Goal: Task Accomplishment & Management: Use online tool/utility

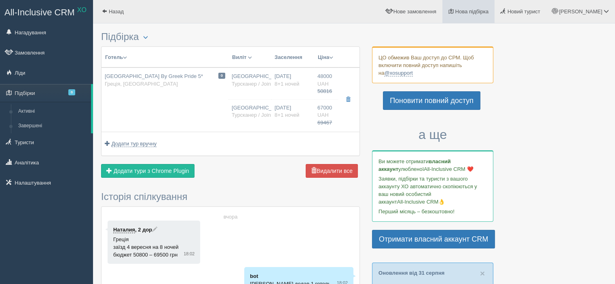
click at [487, 13] on span "Нова підбірка" at bounding box center [472, 11] width 34 height 6
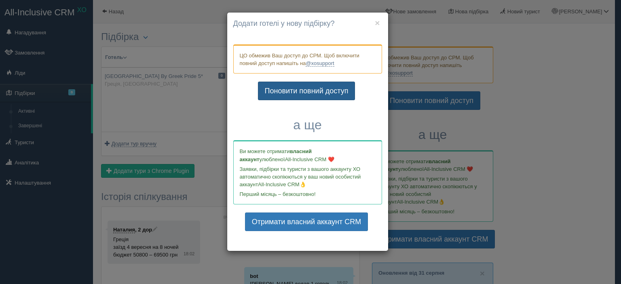
click at [314, 92] on link "Поновити повний доступ" at bounding box center [306, 91] width 97 height 19
click at [379, 21] on button "×" at bounding box center [377, 23] width 5 height 8
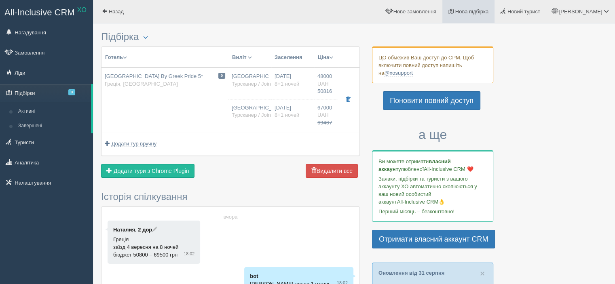
click at [477, 13] on span "Нова підбірка" at bounding box center [472, 11] width 34 height 6
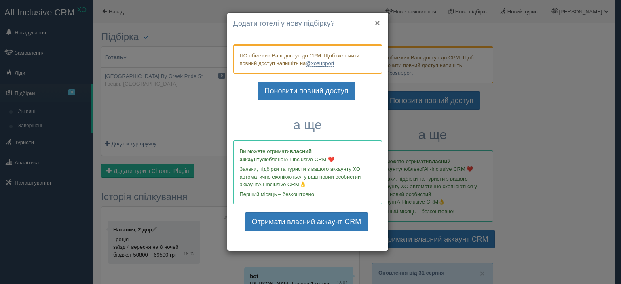
click at [378, 22] on button "×" at bounding box center [377, 23] width 5 height 8
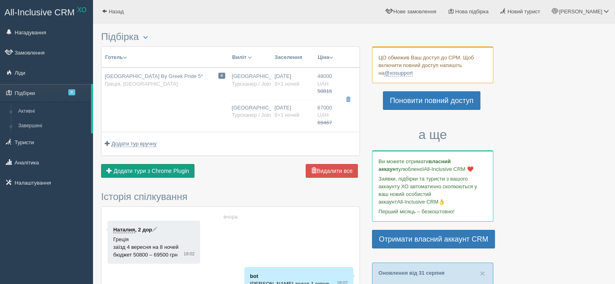
click at [147, 170] on span "Додати тури з Chrome Plugin" at bounding box center [152, 171] width 76 height 6
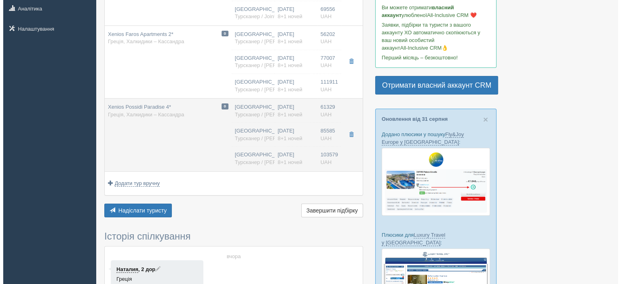
scroll to position [40, 0]
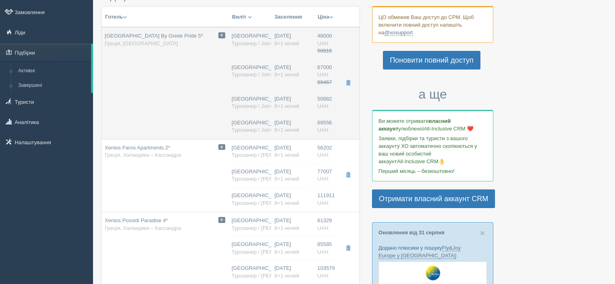
click at [178, 115] on td "0 [GEOGRAPHIC_DATA] By Greek Pride 5* Греція, [GEOGRAPHIC_DATA]" at bounding box center [165, 83] width 127 height 112
type input "07:00"
type input "15:30"
type input "11:00"
type input "19:30"
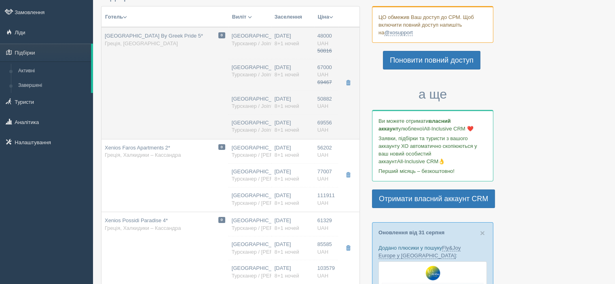
type input "07:00"
type input "15:30"
type input "11:00"
type input "19:30"
type input "50882.00"
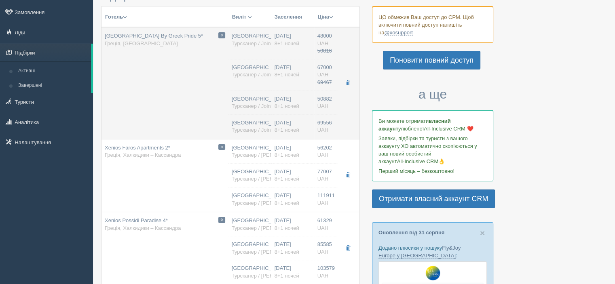
type input "[GEOGRAPHIC_DATA]"
type input "Салоніки SKG"
type input "07:00"
type input "15:30"
type input "JoinUP!"
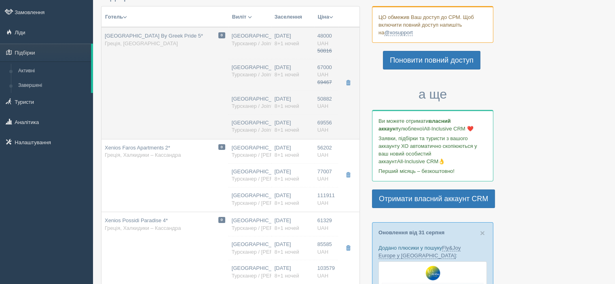
type input "11:00"
type input "19:30"
type input "8+1"
type input "Cote D`azure Standard Double Side Sea View"
type input "HB"
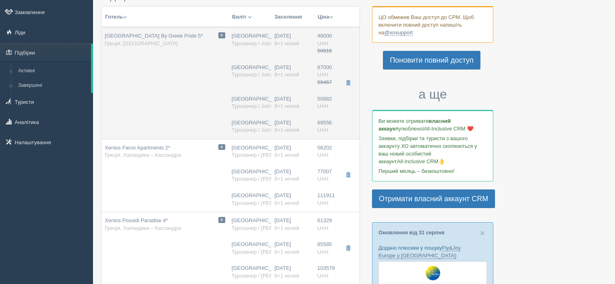
type input "Турсканер / JoinUP! BUS"
type input "[URL][DOMAIN_NAME]"
type input "69556.00"
type input "[GEOGRAPHIC_DATA]"
type input "Салоніки SKG"
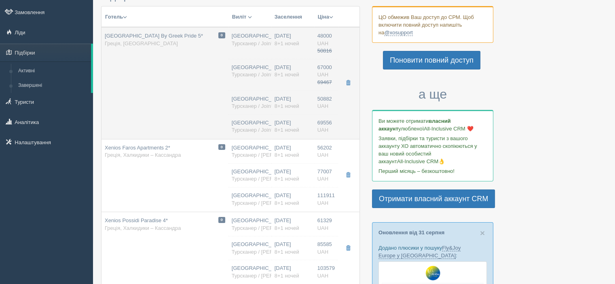
type input "07:00"
type input "15:30"
type input "JoinUP!"
type input "11:00"
type input "19:30"
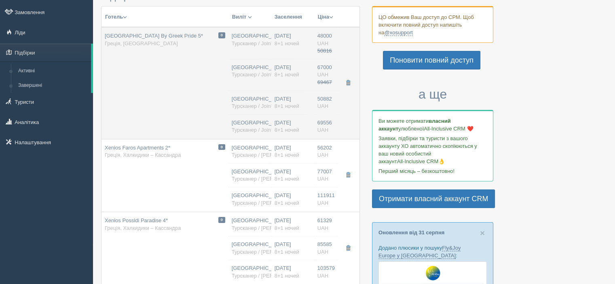
type input "8+1"
type input "Cote D`azure Standard Triple Side Sea View"
type input "HB"
type input "Турсканер / JoinUP! BUS"
type input "[URL][DOMAIN_NAME]"
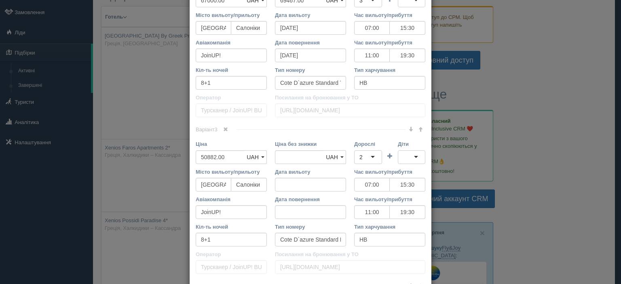
scroll to position [566, 0]
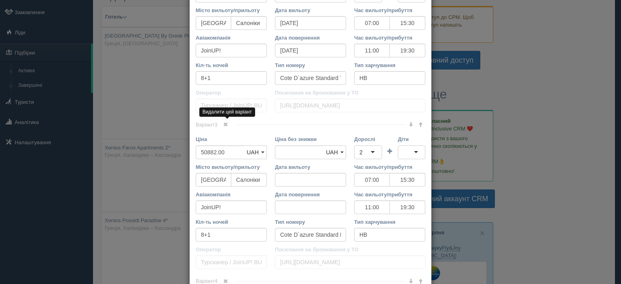
click at [223, 123] on span at bounding box center [225, 124] width 5 height 5
click at [223, 125] on span at bounding box center [225, 124] width 5 height 5
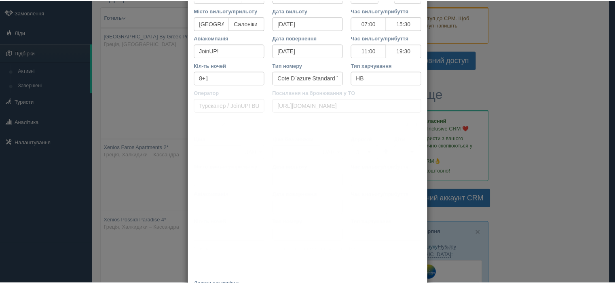
scroll to position [460, 0]
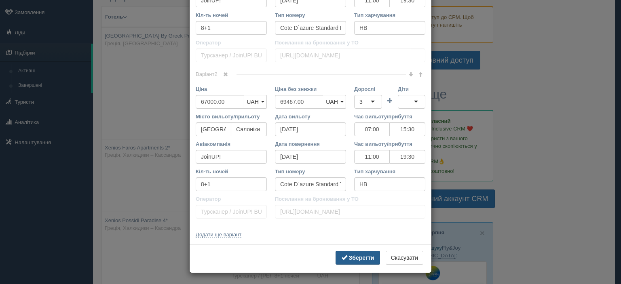
click at [349, 255] on b "Зберегти" at bounding box center [361, 258] width 25 height 6
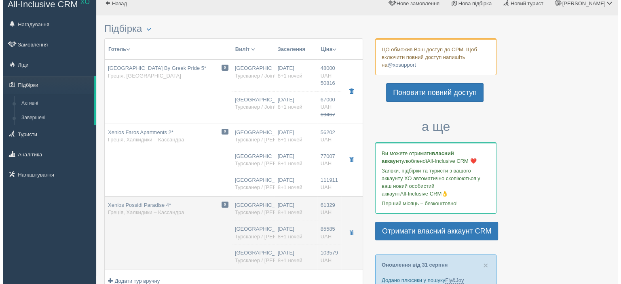
scroll to position [0, 0]
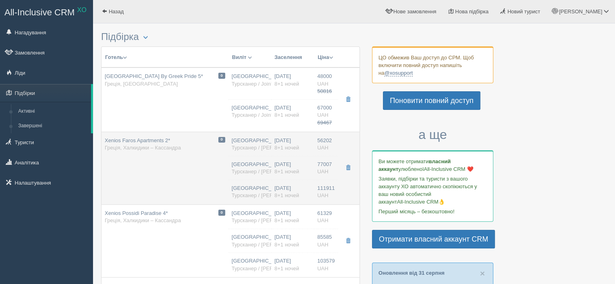
click at [173, 174] on td "0 Xenios Faros Apartments 2* Греція, [GEOGRAPHIC_DATA] – [GEOGRAPHIC_DATA]" at bounding box center [165, 168] width 127 height 73
type input "Xenios Faros Apartments 2*"
type input "[URL][DOMAIN_NAME]"
type input "Халкидики – [PERSON_NAME]"
type input "56202.00"
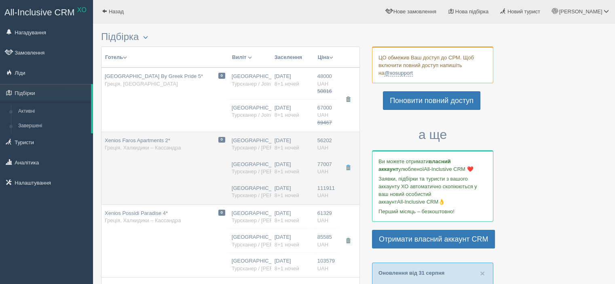
type input "Афіни"
type input "06:40"
type input "23:00"
type input ""СІТІ ЛАЙНЕР" ТОВ"
type input "09:30"
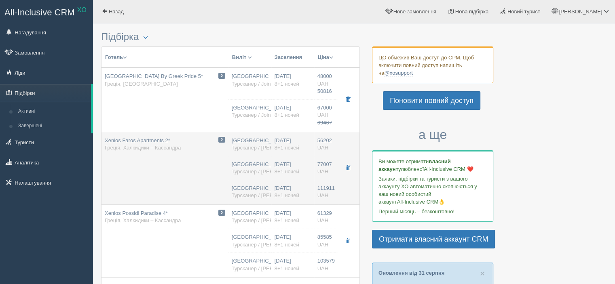
type input "22:00"
type input "Studio Garden View"
type input "Турсканер / [PERSON_NAME]"
type input "[URL][DOMAIN_NAME]"
type input "77007.00"
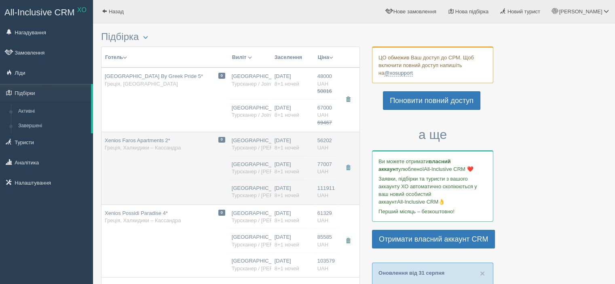
type input "Афіни"
type input "06:40"
type input "23:00"
type input "ТОВ «Сіті Лайнер»"
type input "09:30"
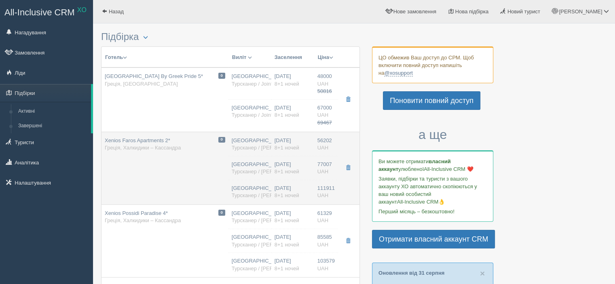
type input "22:00"
type input "Studio Garden View"
type input "Турсканер / [PERSON_NAME]"
type input "[URL][DOMAIN_NAME]"
type input "111911.00"
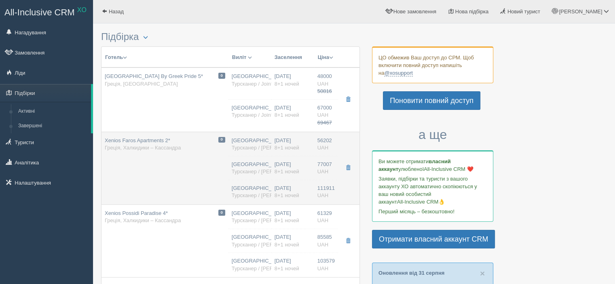
type input "[GEOGRAPHIC_DATA]"
type input "Афіни"
type input "06:40"
type input "23:00"
type input "ТОВ «Сіті Лайнер»"
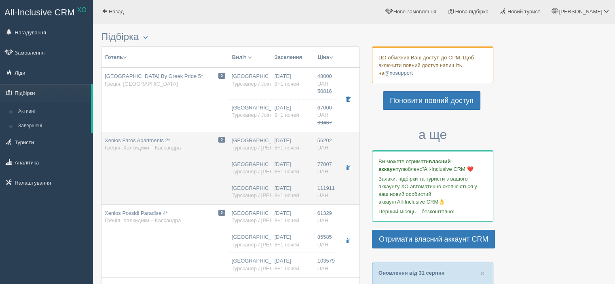
type input "09:30"
type input "22:00"
type input "8+1"
type input "App Gv"
type input "HB"
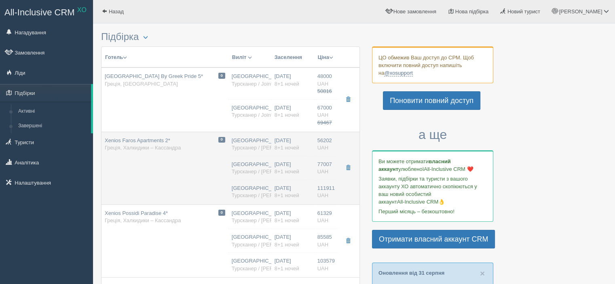
type input "Турсканер / [PERSON_NAME]"
type input "[URL][DOMAIN_NAME]"
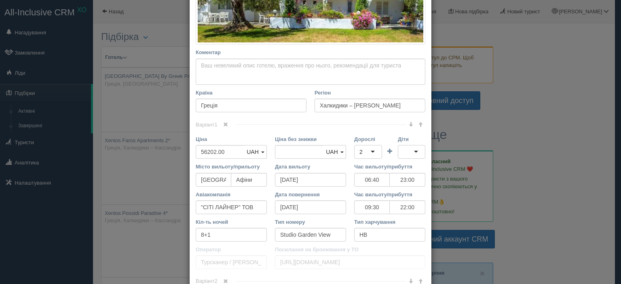
scroll to position [283, 0]
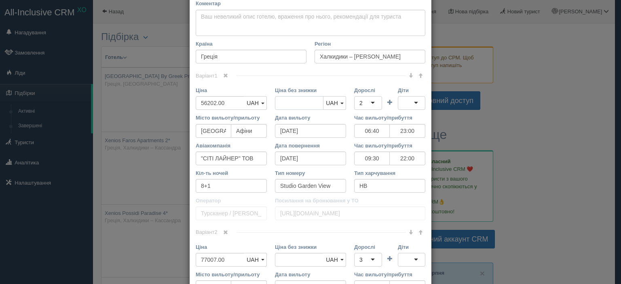
click at [309, 102] on input "Ціна без знижки" at bounding box center [299, 103] width 49 height 14
type input "56202.00"
drag, startPoint x: 230, startPoint y: 100, endPoint x: 162, endPoint y: 101, distance: 68.4
click at [162, 101] on div "× Редагувати тур Назва готелю Xenios Faros Apartments 2* Посилання на готель дл…" at bounding box center [310, 142] width 621 height 284
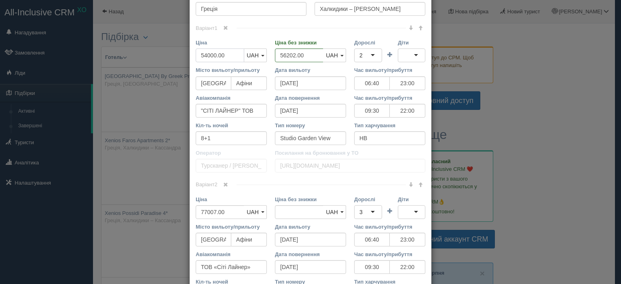
scroll to position [364, 0]
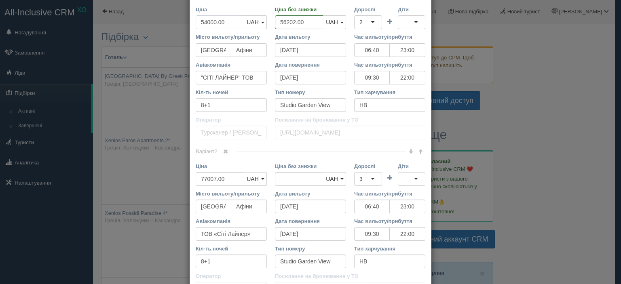
type input "54000.00"
click at [287, 178] on input "Ціна без знижки" at bounding box center [299, 179] width 49 height 14
type input "77007.00"
drag, startPoint x: 226, startPoint y: 176, endPoint x: 189, endPoint y: 173, distance: 37.8
click at [192, 173] on div "Ціна 77007.00 UAH USD EUR GBP PLN UAH UAH USD EUR GBP PLN" at bounding box center [231, 177] width 79 height 28
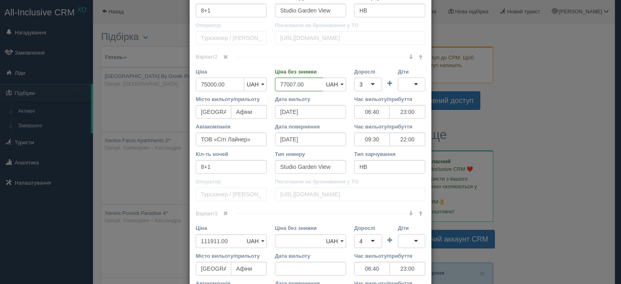
scroll to position [566, 0]
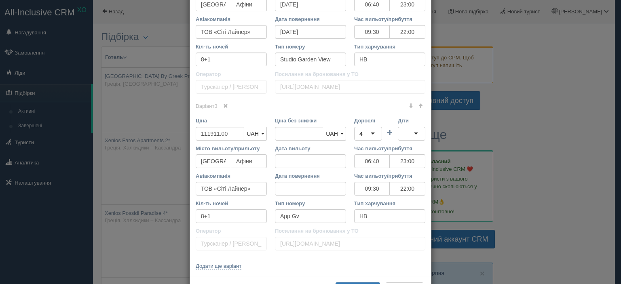
type input "75000.00"
click at [294, 131] on input "Ціна без знижки" at bounding box center [299, 134] width 49 height 14
type input "111911.00"
drag, startPoint x: 230, startPoint y: 127, endPoint x: 173, endPoint y: 123, distance: 56.8
click at [173, 123] on div "× Редагувати тур Назва готелю Xenios Faros Apartments 2* Посилання на готель дл…" at bounding box center [310, 142] width 621 height 284
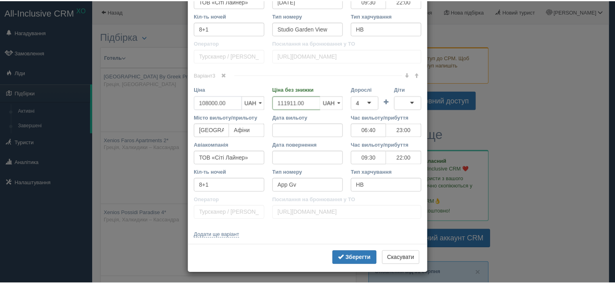
scroll to position [598, 0]
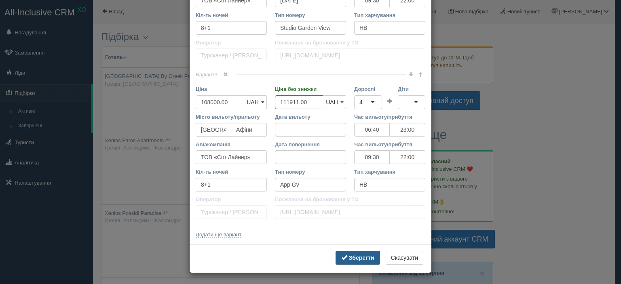
type input "108000.00"
click at [352, 257] on b "Зберегти" at bounding box center [361, 258] width 25 height 6
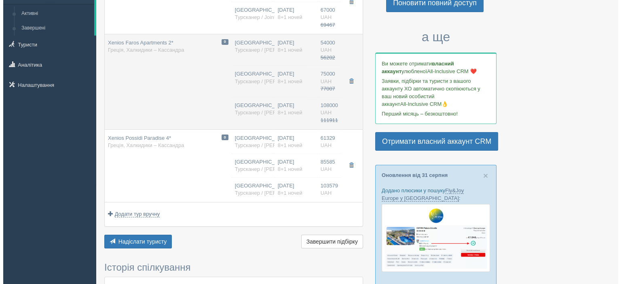
scroll to position [121, 0]
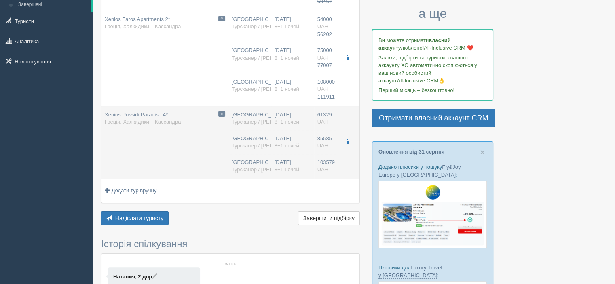
click at [162, 152] on td "0 Xenios Possidi Paradise 4* Греція, [GEOGRAPHIC_DATA] – [GEOGRAPHIC_DATA]" at bounding box center [165, 142] width 127 height 73
type input "Xenios Possidi Paradise 4*"
type input "[URL][DOMAIN_NAME]"
type input "61329.00"
type input "06:40"
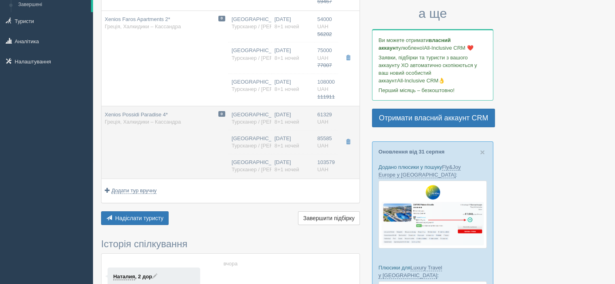
type input "23:00"
type input "ТОВ «Сіті Лайнер»"
type input "09:30"
type input "22:00"
type input "Eco Room"
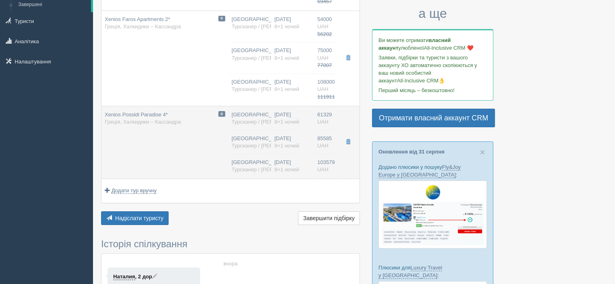
type input "[URL][DOMAIN_NAME]"
type input "85585.00"
type input "06:40"
type input "23:00"
type input "09:30"
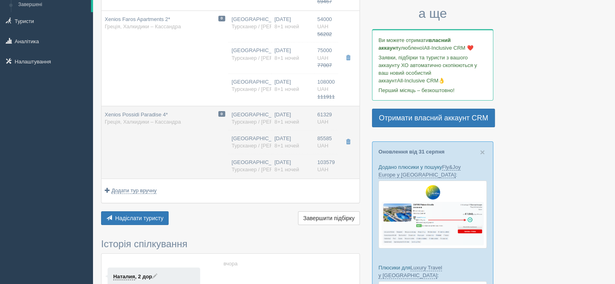
type input "22:00"
type input "Eco Family Room"
type input "[URL][DOMAIN_NAME]"
type input "103579.00"
type input "06:40"
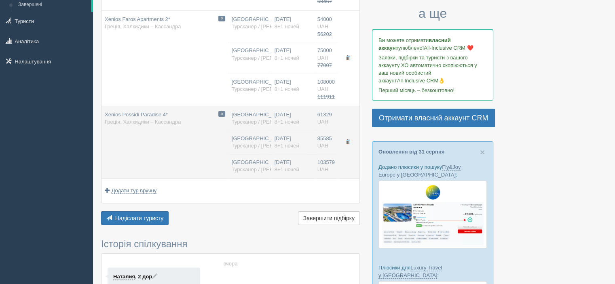
type input "23:00"
type input "09:30"
type input "22:00"
type input "Eco Family Room"
type input "[URL][DOMAIN_NAME]"
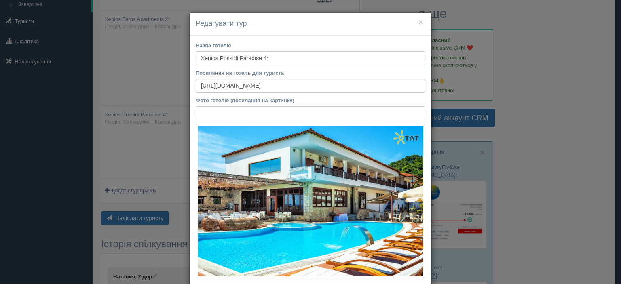
scroll to position [202, 0]
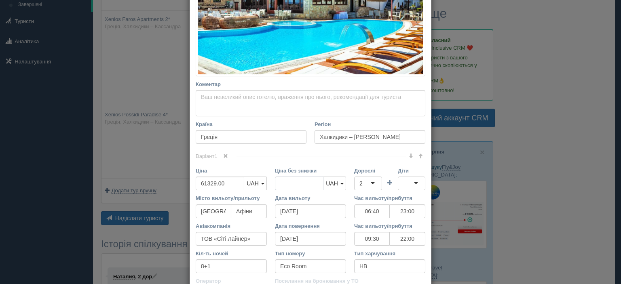
click at [290, 183] on input "Ціна без знижки" at bounding box center [299, 184] width 49 height 14
type input "61329.00"
drag, startPoint x: 227, startPoint y: 182, endPoint x: 177, endPoint y: 187, distance: 50.0
click at [177, 187] on div "× Редагувати тур Назва готелю Xenios Possidi Paradise 4* Посилання на готель дл…" at bounding box center [310, 142] width 621 height 284
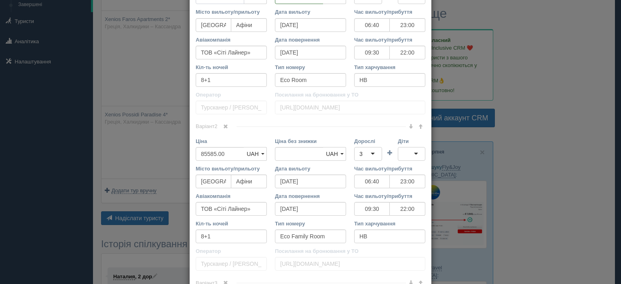
scroll to position [405, 0]
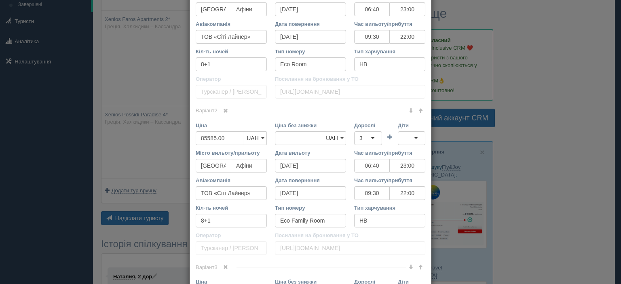
type input "59000.00"
click at [310, 139] on input "Ціна без знижки" at bounding box center [299, 138] width 49 height 14
type input "85585.00"
drag, startPoint x: 214, startPoint y: 137, endPoint x: 169, endPoint y: 132, distance: 45.6
click at [169, 132] on div "× Редагувати тур Назва готелю Xenios Possidi Paradise 4* Посилання на готель дл…" at bounding box center [310, 142] width 621 height 284
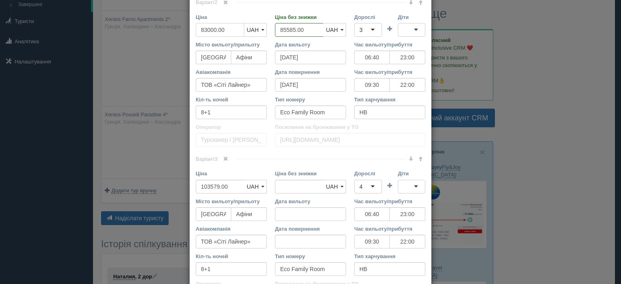
scroll to position [526, 0]
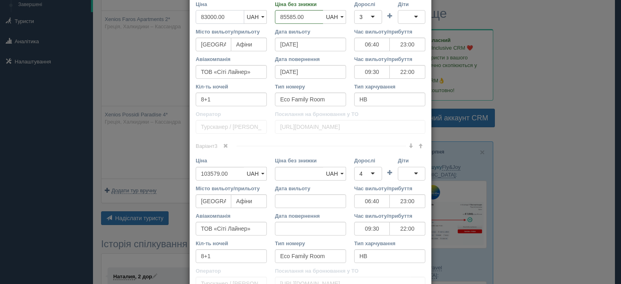
type input "83000.00"
click at [311, 173] on input "Ціна без знижки" at bounding box center [299, 174] width 49 height 14
type input "103579.00"
drag, startPoint x: 228, startPoint y: 173, endPoint x: 192, endPoint y: 175, distance: 36.1
click at [192, 175] on div "Ціна 103579.00 UAH USD EUR GBP PLN UAH UAH USD EUR GBP PLN" at bounding box center [231, 171] width 79 height 28
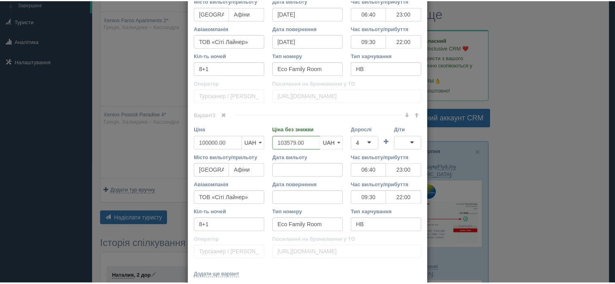
scroll to position [597, 0]
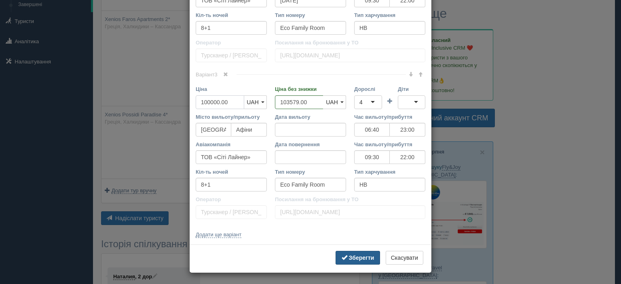
type input "100000.00"
click at [358, 259] on b "Зберегти" at bounding box center [361, 258] width 25 height 6
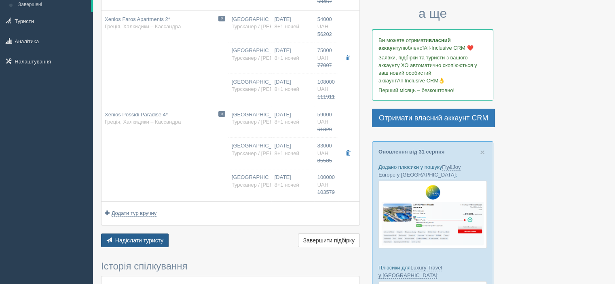
click at [127, 240] on span "Надіслати туристу" at bounding box center [139, 240] width 49 height 6
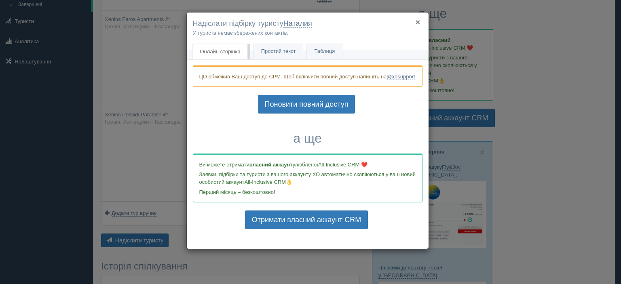
click at [418, 22] on button "×" at bounding box center [417, 22] width 5 height 8
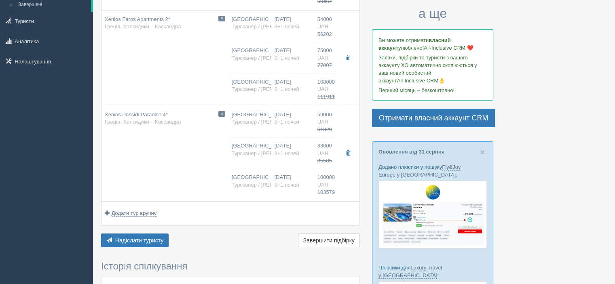
click at [552, 63] on div at bounding box center [354, 185] width 506 height 559
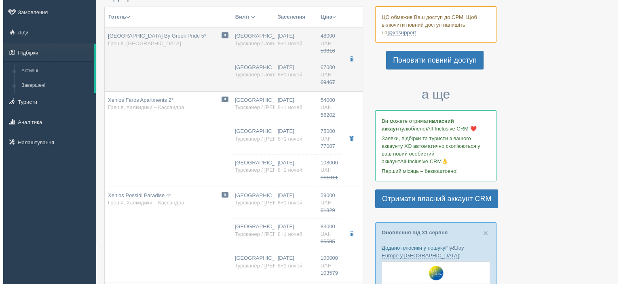
scroll to position [0, 0]
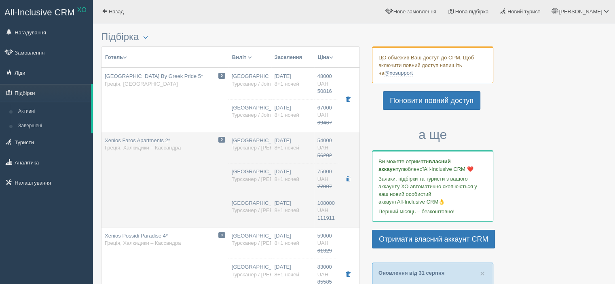
click at [152, 185] on td "0 Xenios Faros Apartments 2* Греція, [GEOGRAPHIC_DATA] – [GEOGRAPHIC_DATA]" at bounding box center [165, 179] width 127 height 95
type input "Xenios Faros Apartments 2*"
type input "[URL][DOMAIN_NAME]"
type input "54000.00"
type input "56202.00"
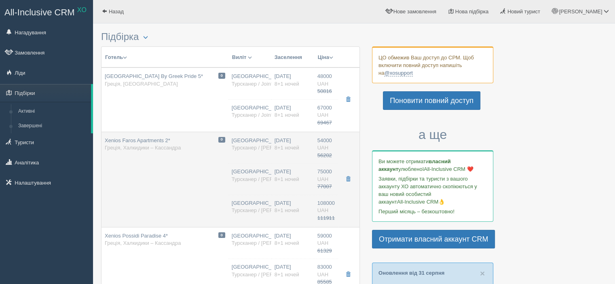
type input "06:40"
type input "23:00"
type input ""СІТІ ЛАЙНЕР" ТОВ"
type input "09:30"
type input "22:00"
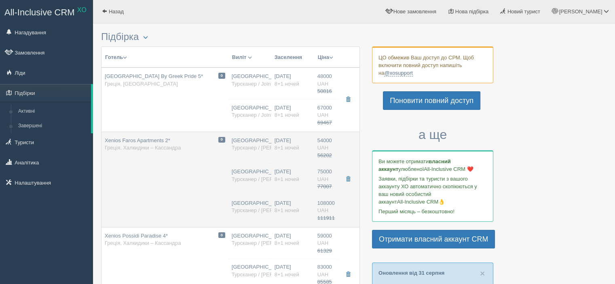
type input "Studio Garden View"
type input "[URL][DOMAIN_NAME]"
type input "75000.00"
type input "77007.00"
type input "06:40"
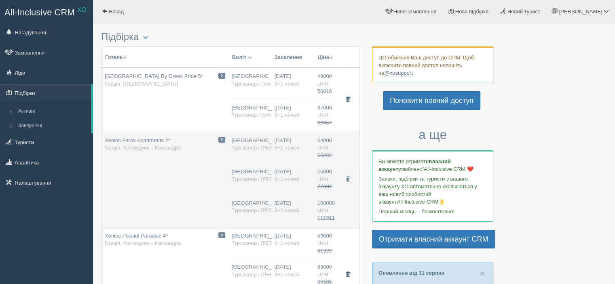
type input "23:00"
type input "09:30"
type input "22:00"
type input "Studio Garden View"
type input "[URL][DOMAIN_NAME]"
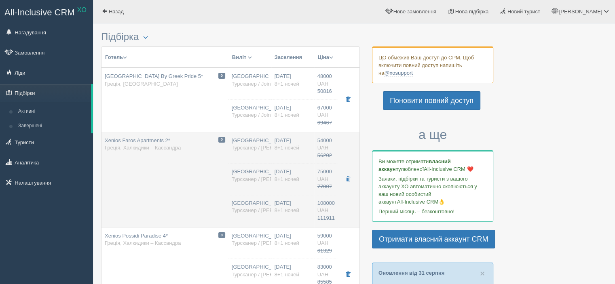
type input "108000.00"
type input "111911.00"
type input "06:40"
type input "23:00"
type input "09:30"
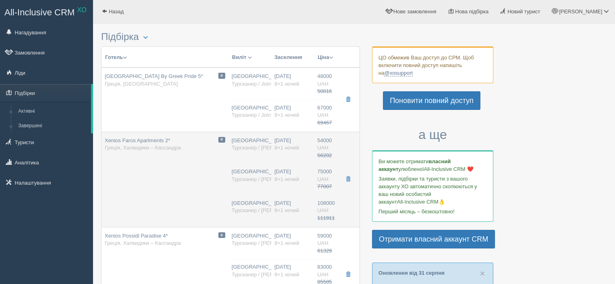
type input "22:00"
type input "App Gv"
type input "[URL][DOMAIN_NAME]"
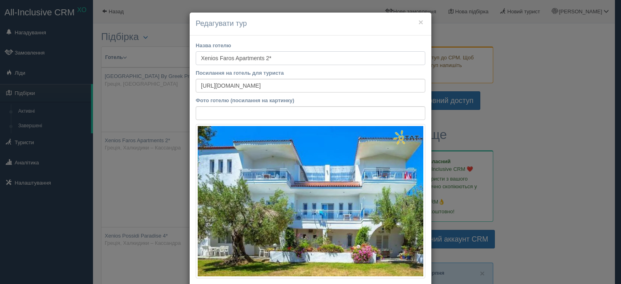
drag, startPoint x: 274, startPoint y: 58, endPoint x: 194, endPoint y: 58, distance: 80.1
click at [196, 58] on input "Xenios Faros Apartments 2*" at bounding box center [311, 58] width 230 height 14
click at [419, 23] on button "×" at bounding box center [421, 22] width 5 height 8
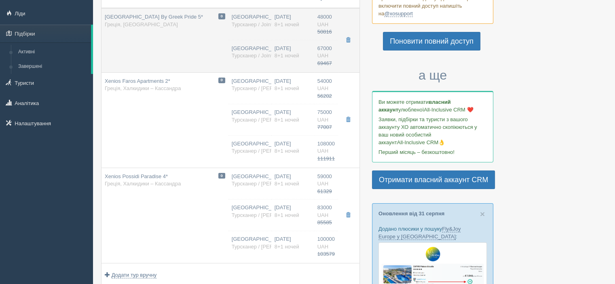
scroll to position [81, 0]
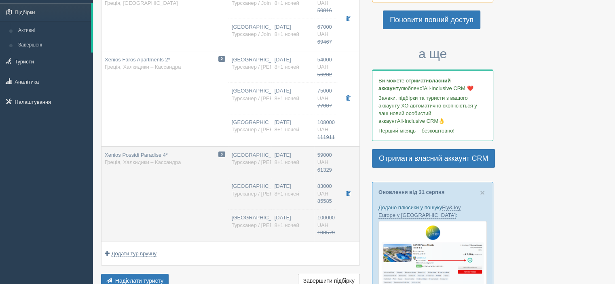
click at [171, 200] on td "0 Xenios Possidi Paradise 4* Греція, [GEOGRAPHIC_DATA] – [GEOGRAPHIC_DATA]" at bounding box center [165, 193] width 127 height 95
type input "Xenios Possidi Paradise 4*"
type input "[URL][DOMAIN_NAME]"
type input "59000.00"
type input "61329.00"
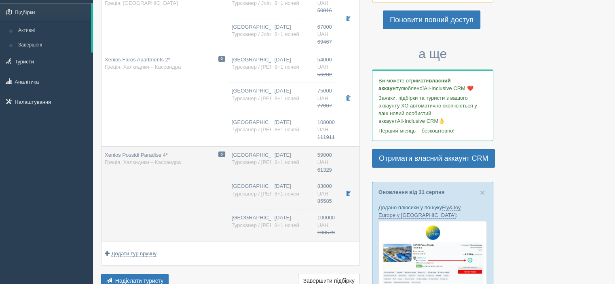
type input "06:40"
type input "23:00"
type input "ТОВ «Сіті Лайнер»"
type input "09:30"
type input "22:00"
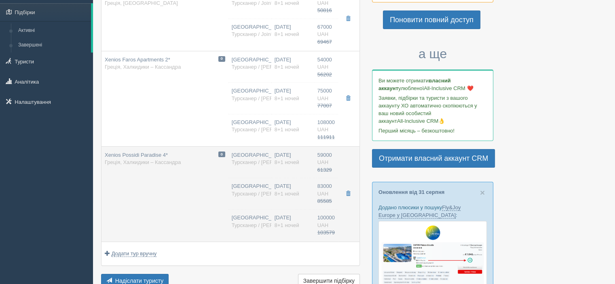
type input "Eco Room"
type input "[URL][DOMAIN_NAME]"
type input "83000.00"
type input "85585.00"
type input "06:40"
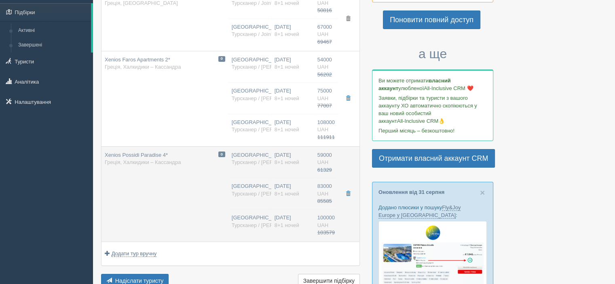
type input "23:00"
type input "09:30"
type input "22:00"
type input "Eco Family Room"
type input "[URL][DOMAIN_NAME]"
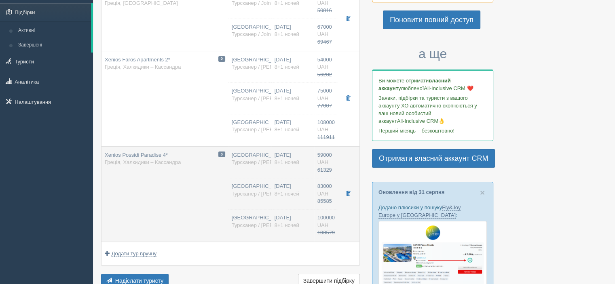
type input "100000.00"
type input "103579.00"
type input "06:40"
type input "23:00"
type input "09:30"
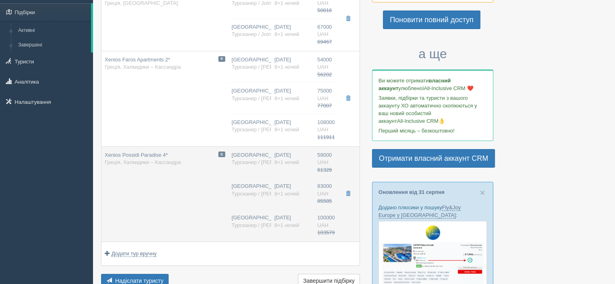
type input "22:00"
type input "Eco Family Room"
type input "[URL][DOMAIN_NAME]"
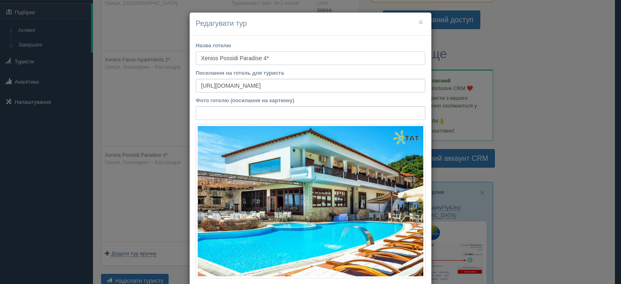
drag, startPoint x: 277, startPoint y: 57, endPoint x: 154, endPoint y: 57, distance: 123.4
click at [154, 57] on div "× Редагувати тур Назва готелю Xenios Possidi Paradise 4* Посилання на готель дл…" at bounding box center [310, 142] width 621 height 284
click at [419, 22] on button "×" at bounding box center [421, 22] width 5 height 8
